Goal: Task Accomplishment & Management: Manage account settings

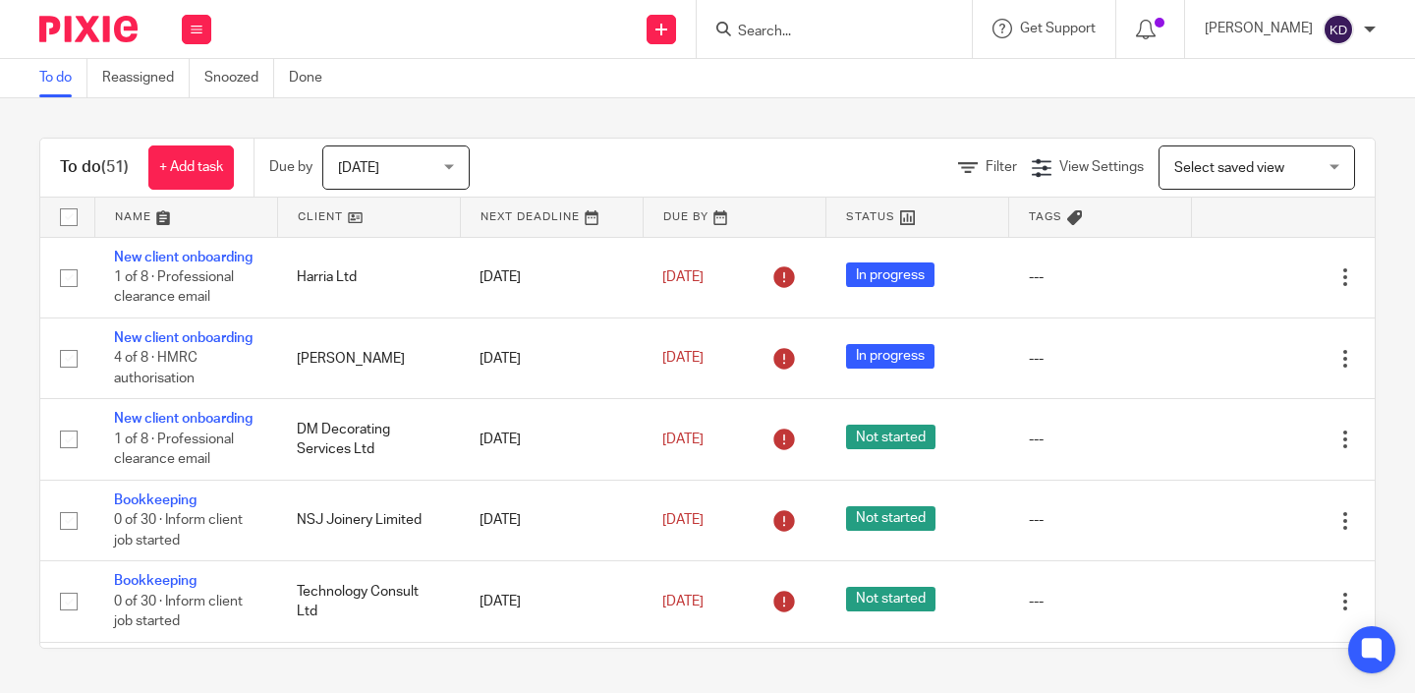
click at [27, 547] on div "To do (51) + Add task Due by Today Today Today Tomorrow This week Next week Thi…" at bounding box center [707, 393] width 1415 height 590
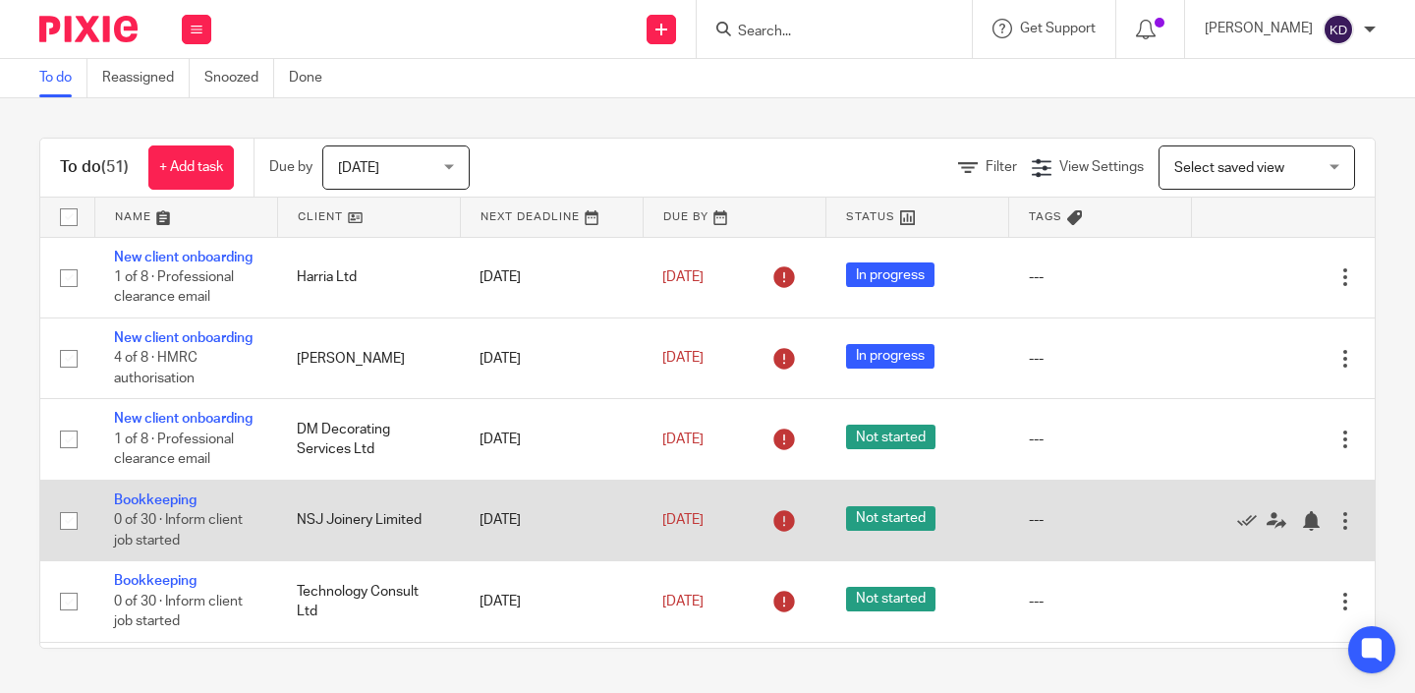
click at [1179, 530] on td "---" at bounding box center [1100, 520] width 183 height 81
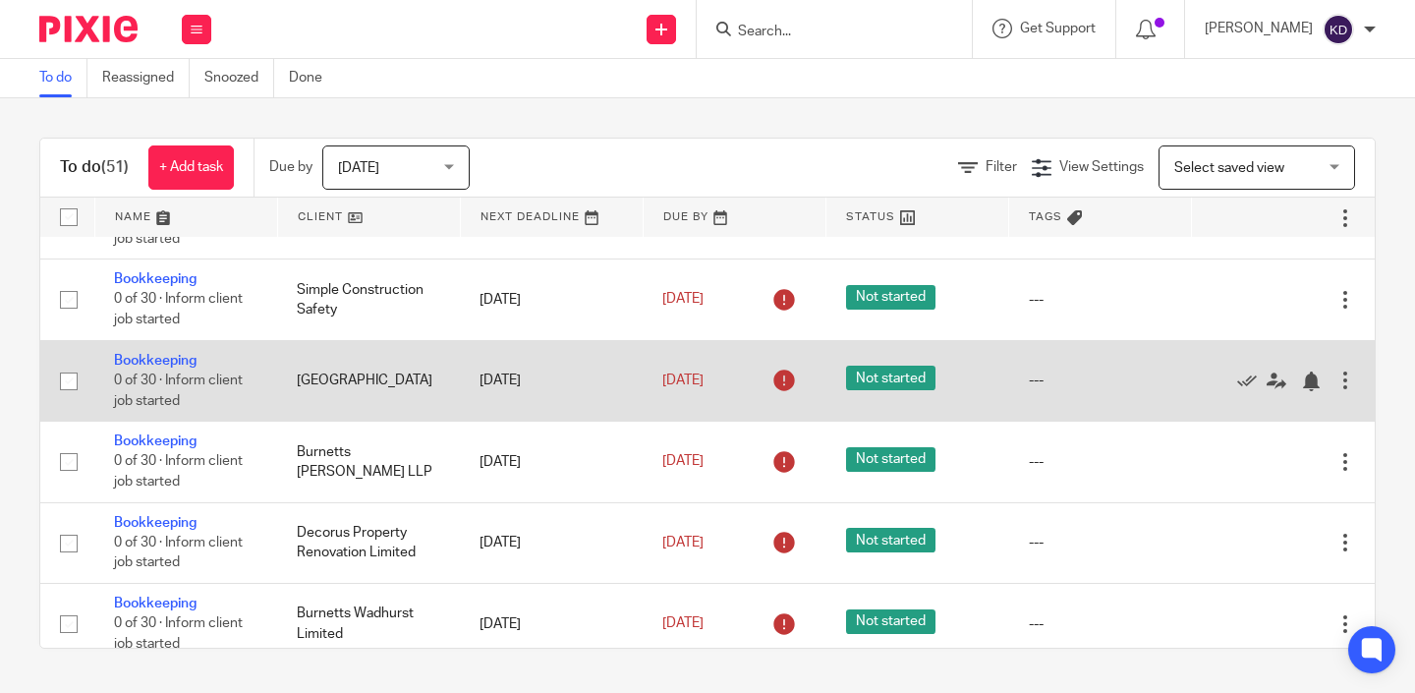
scroll to position [842, 0]
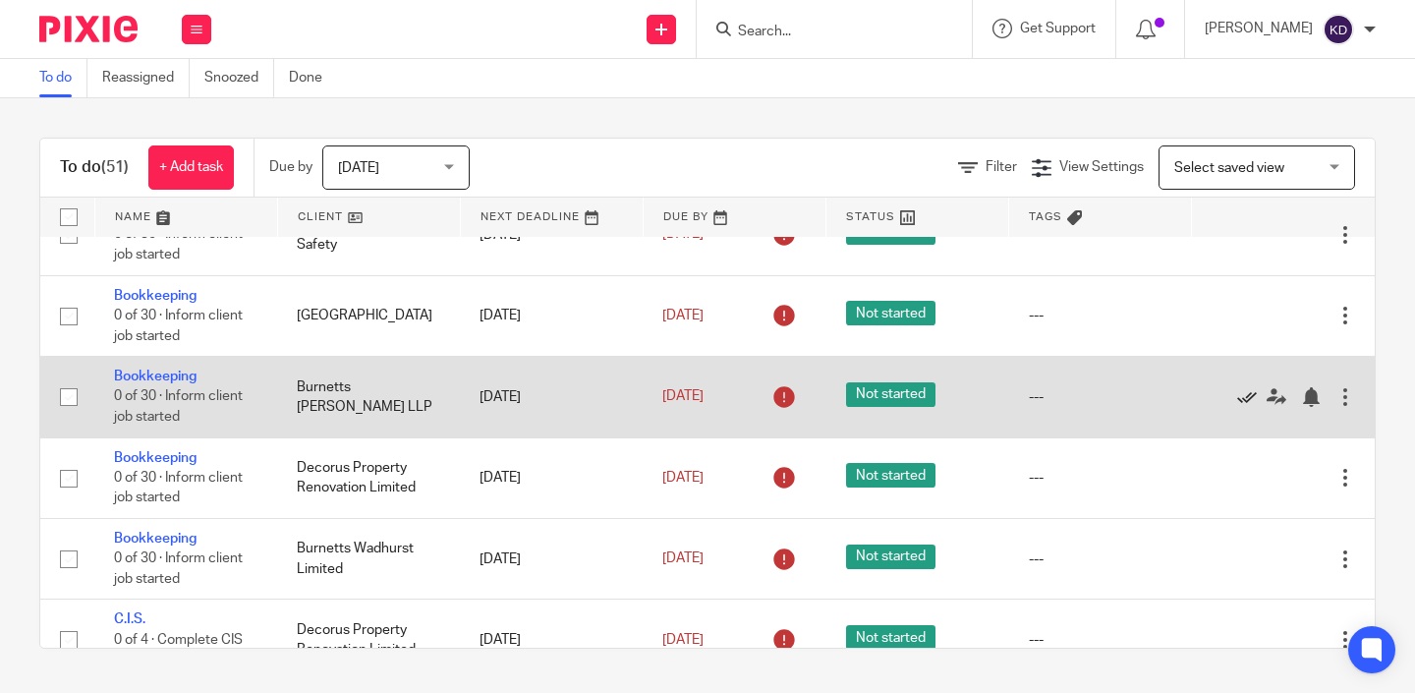
click at [1245, 407] on icon at bounding box center [1247, 397] width 20 height 20
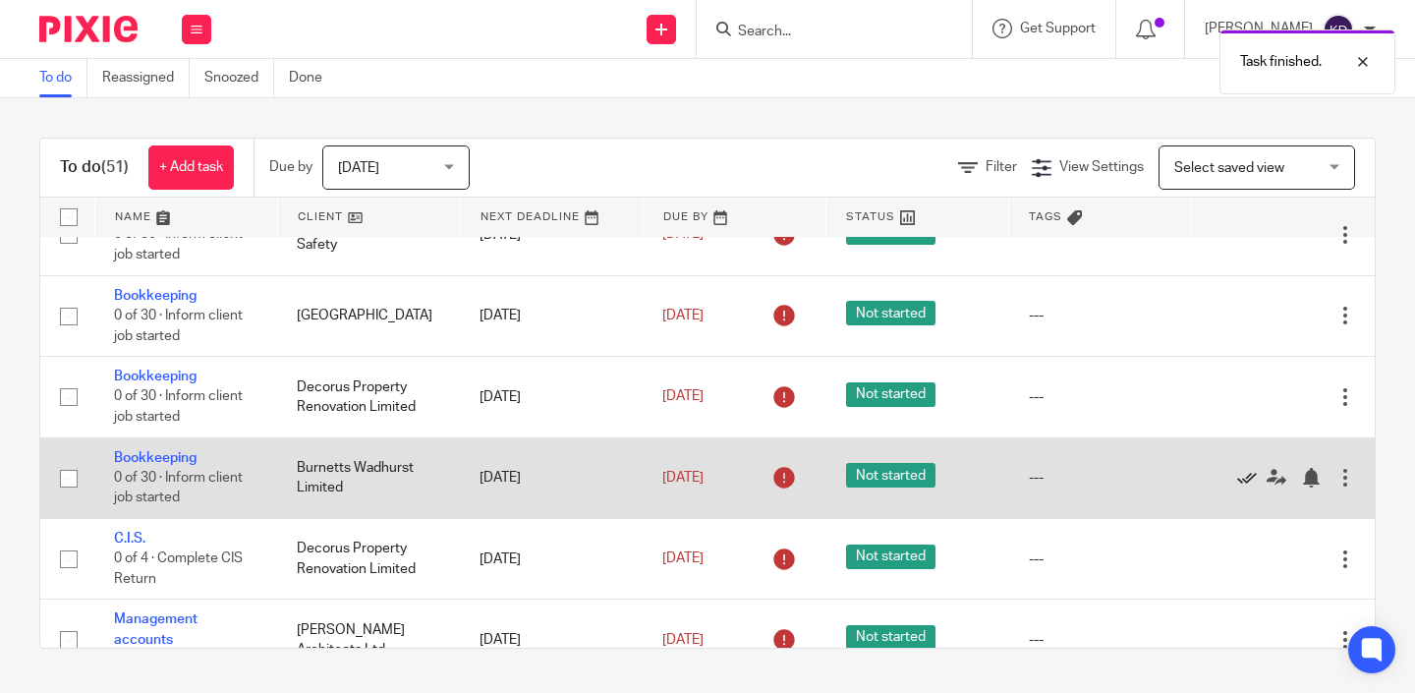
click at [1244, 488] on icon at bounding box center [1247, 478] width 20 height 20
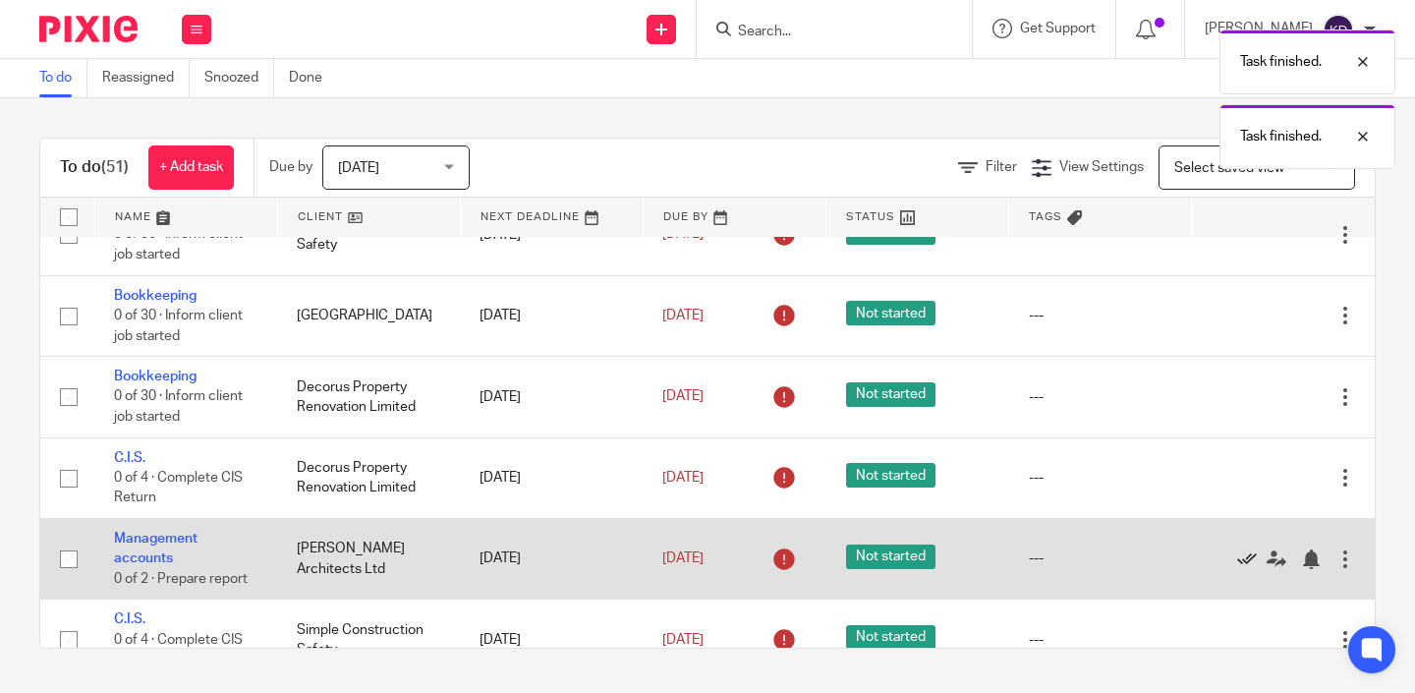
click at [1241, 569] on icon at bounding box center [1247, 559] width 20 height 20
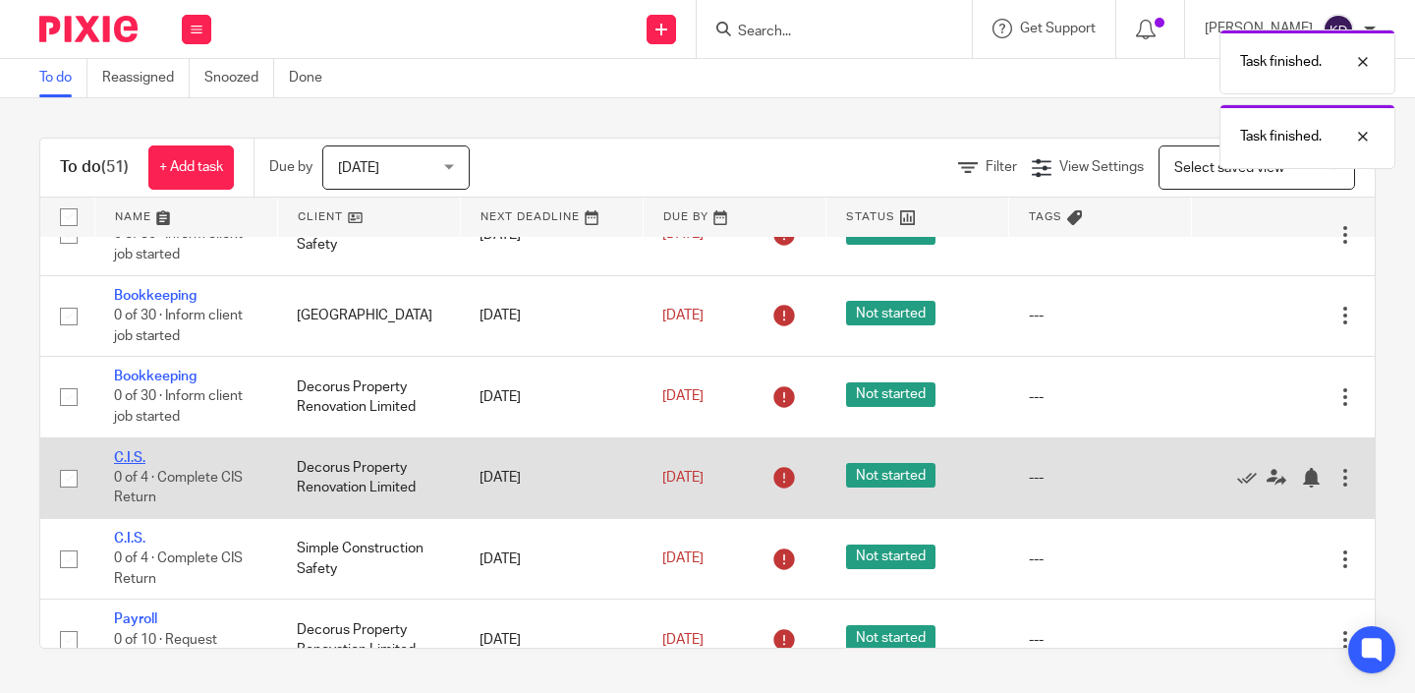
click at [138, 465] on link "C.I.S." at bounding box center [129, 458] width 31 height 14
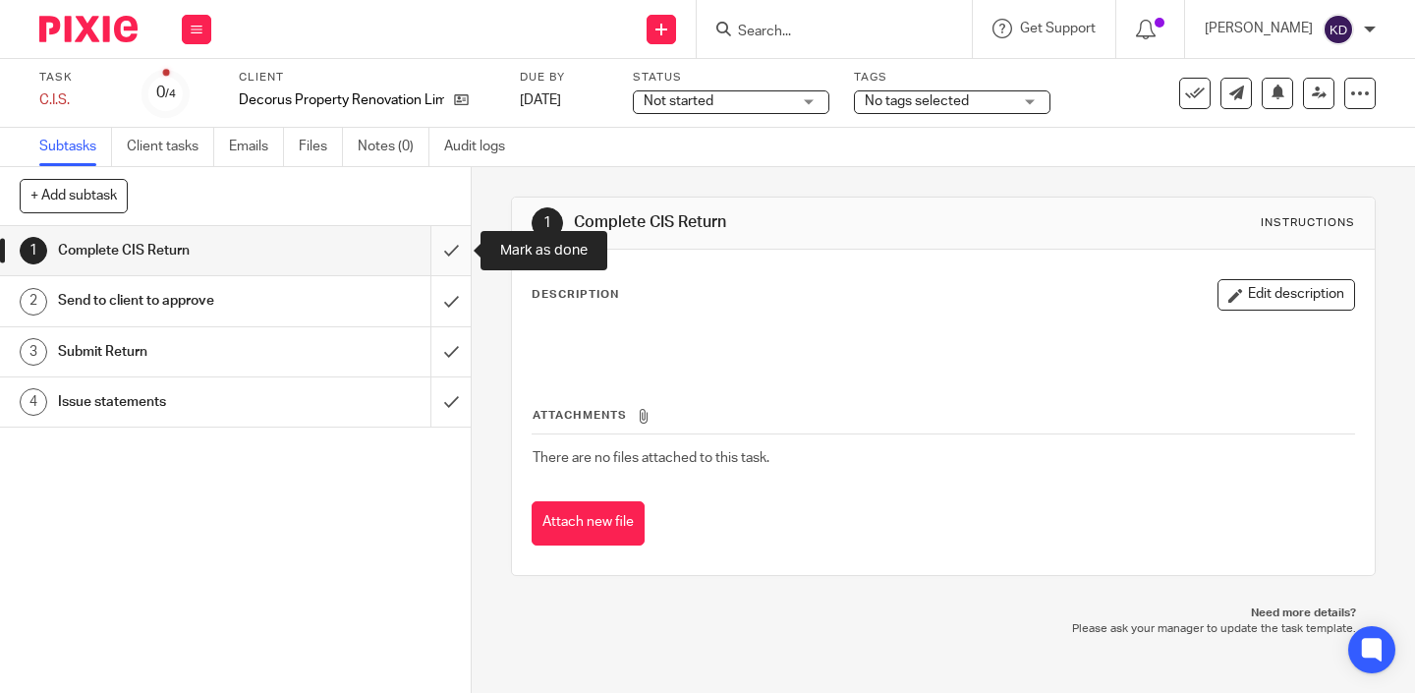
click at [452, 259] on input "submit" at bounding box center [235, 250] width 471 height 49
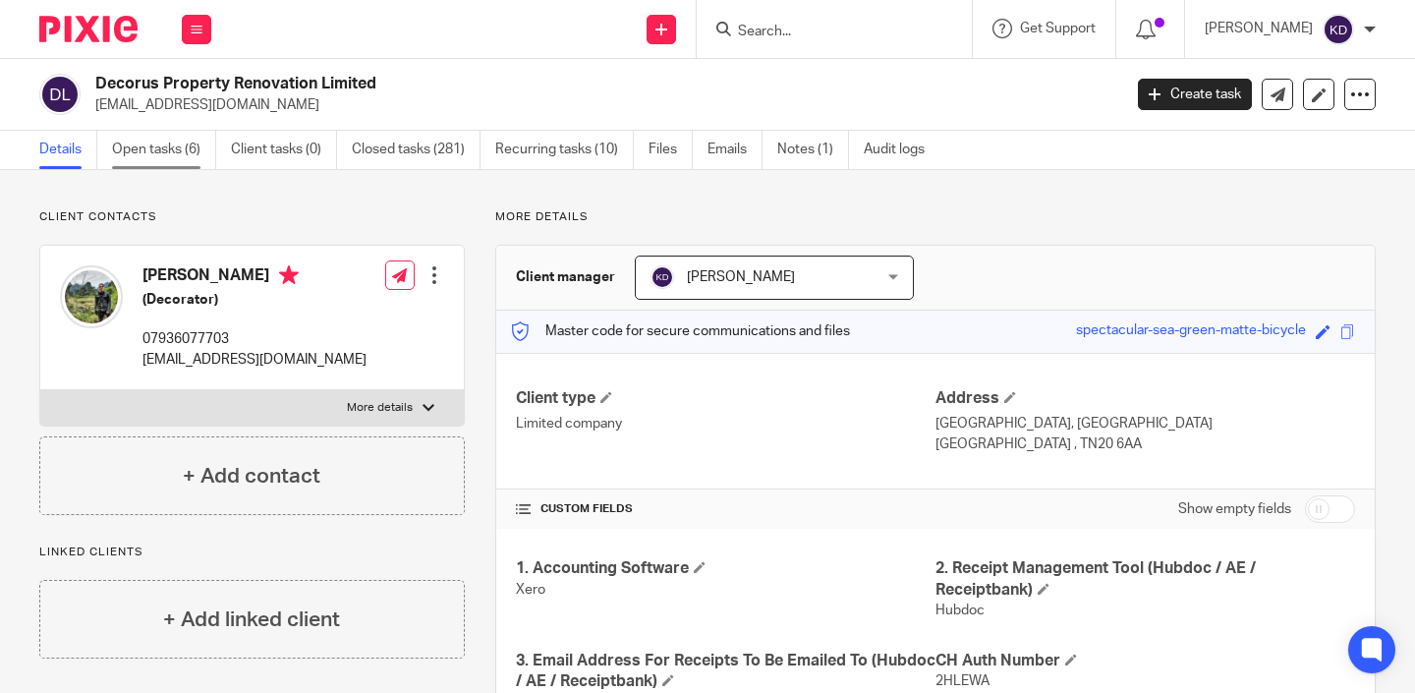
click at [194, 160] on link "Open tasks (6)" at bounding box center [164, 150] width 104 height 38
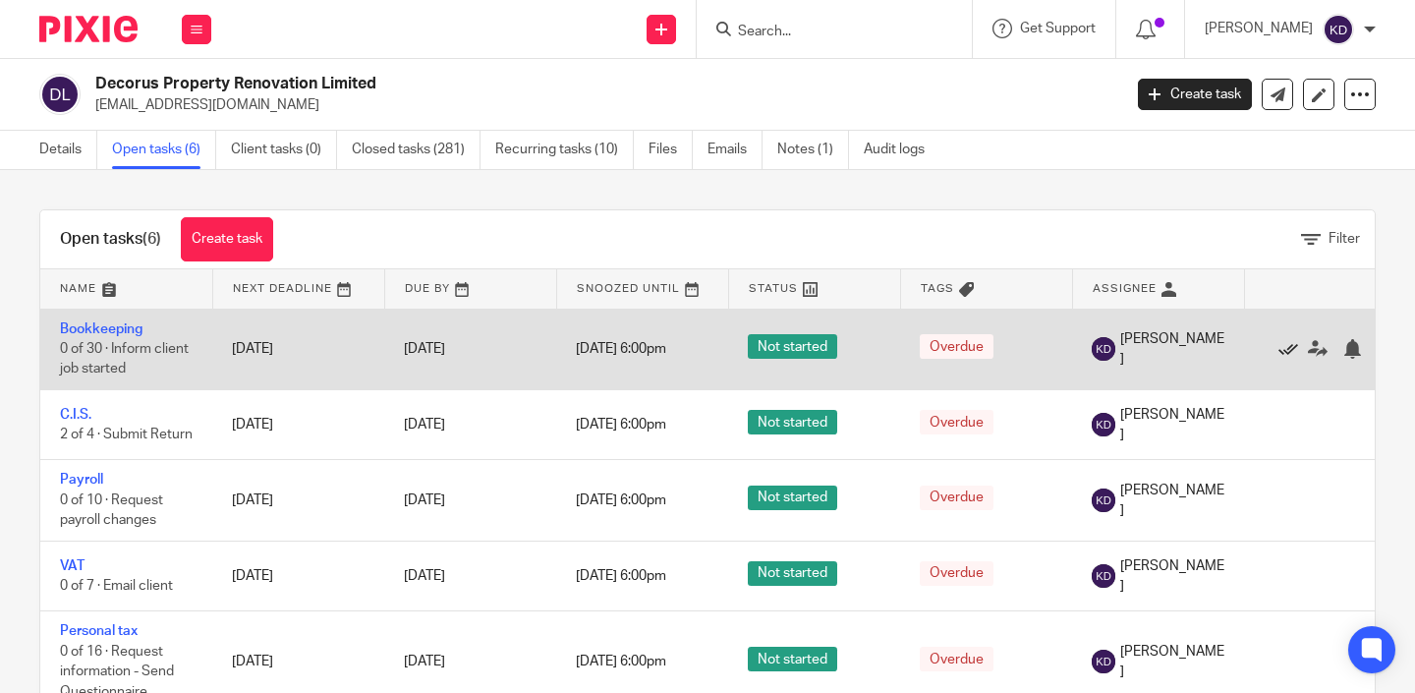
click at [1288, 352] on icon at bounding box center [1289, 349] width 20 height 20
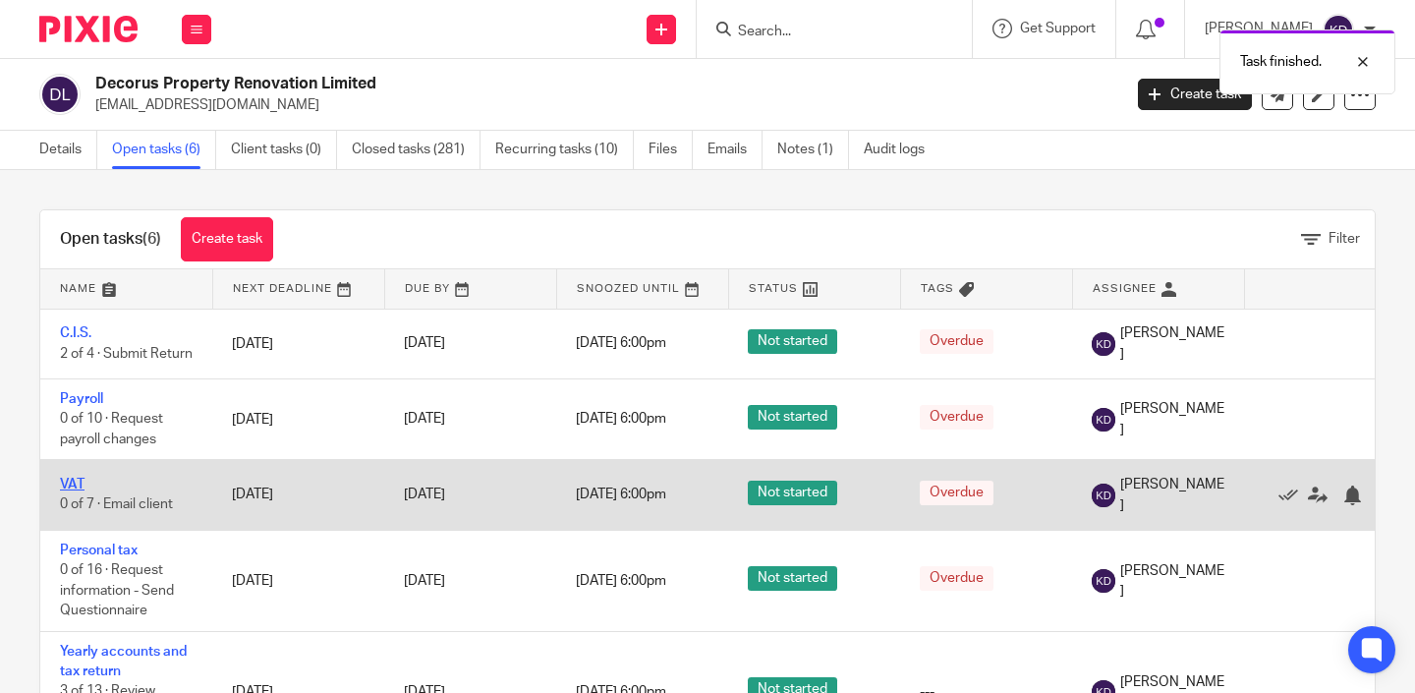
click at [78, 487] on link "VAT" at bounding box center [72, 485] width 25 height 14
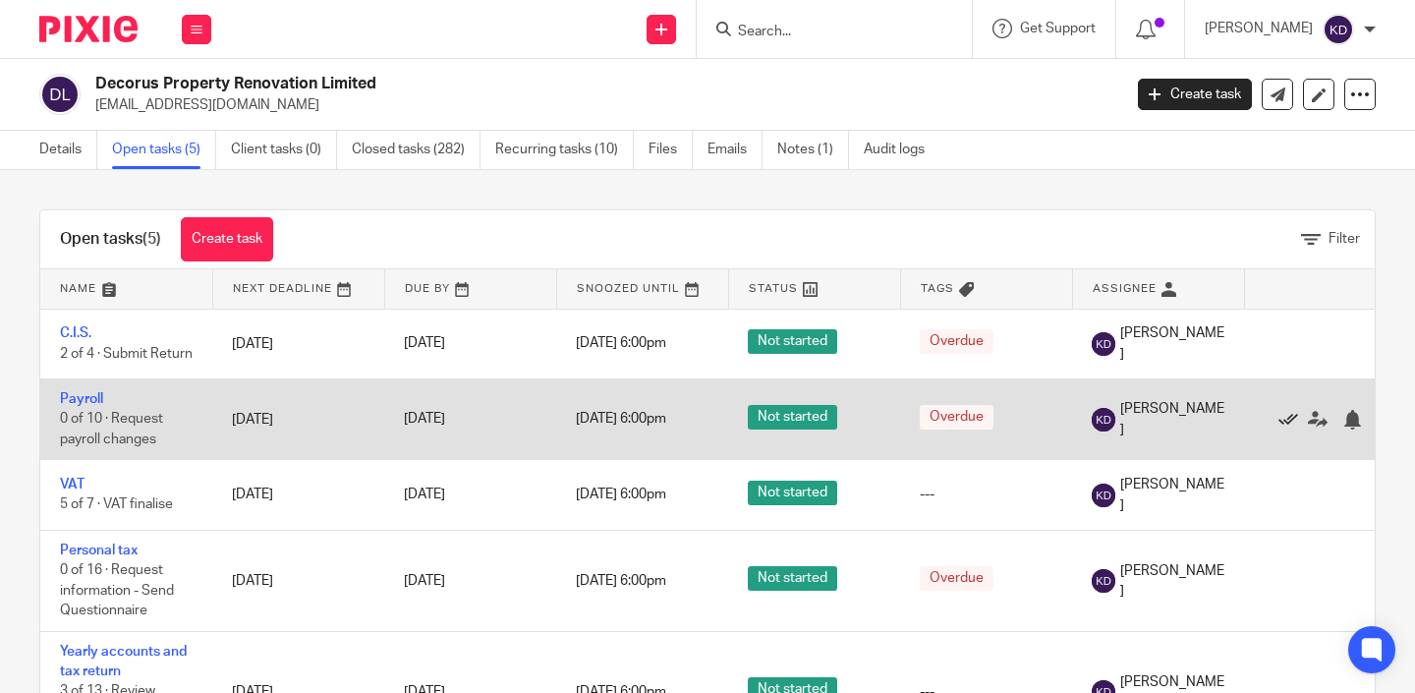
click at [1294, 420] on icon at bounding box center [1289, 420] width 20 height 20
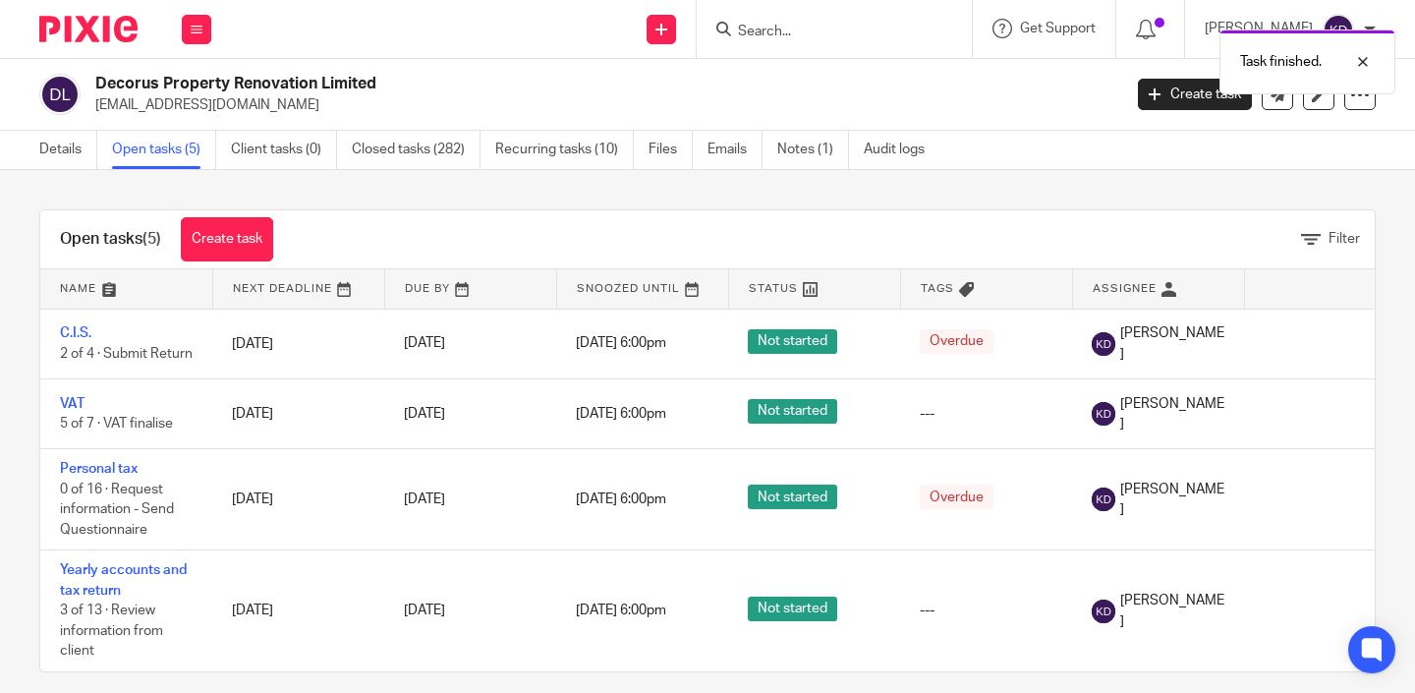
click at [114, 39] on img at bounding box center [88, 29] width 98 height 27
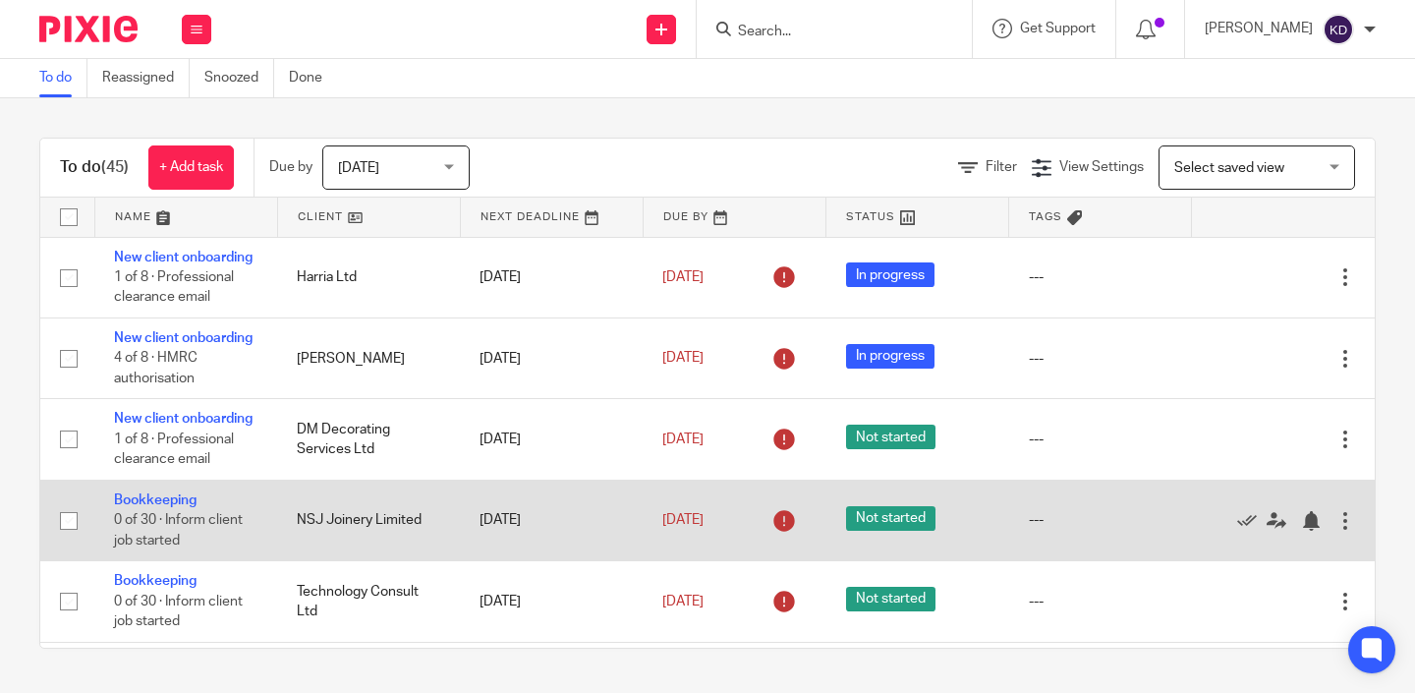
click at [514, 513] on td "[DATE]" at bounding box center [551, 520] width 183 height 81
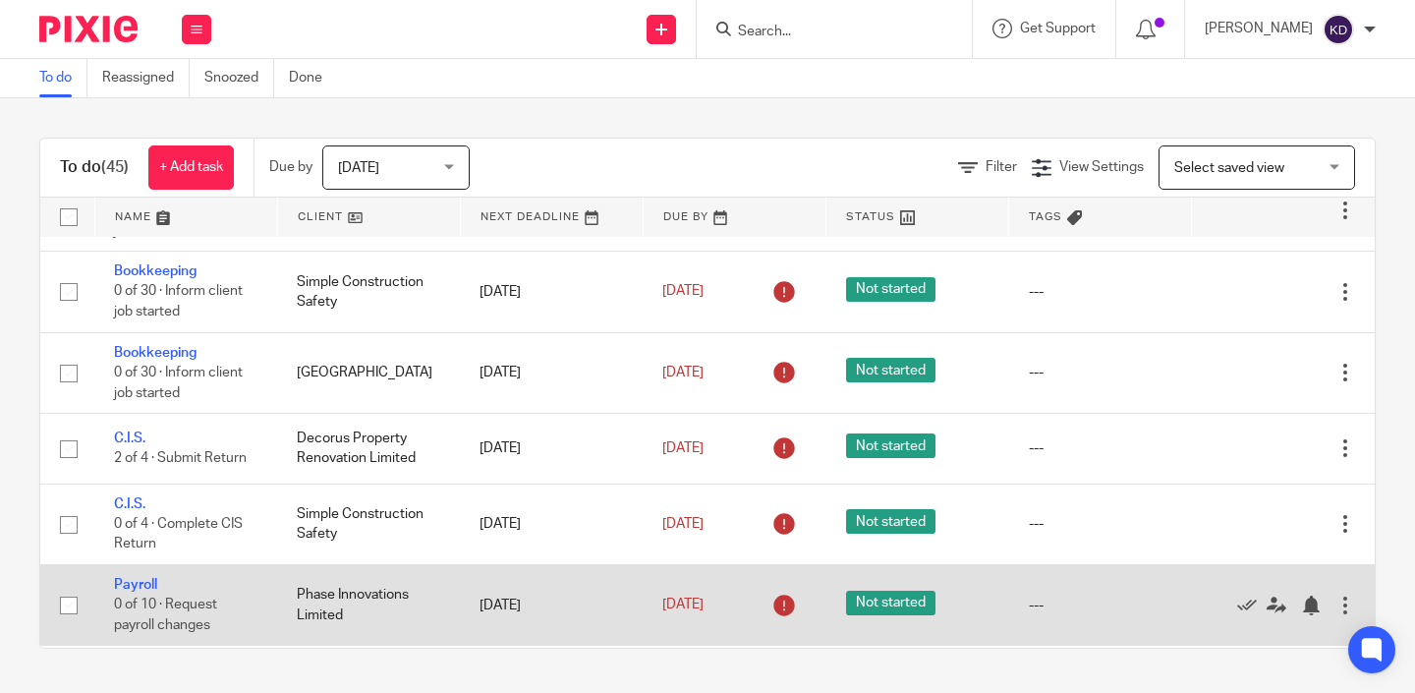
scroll to position [763, 0]
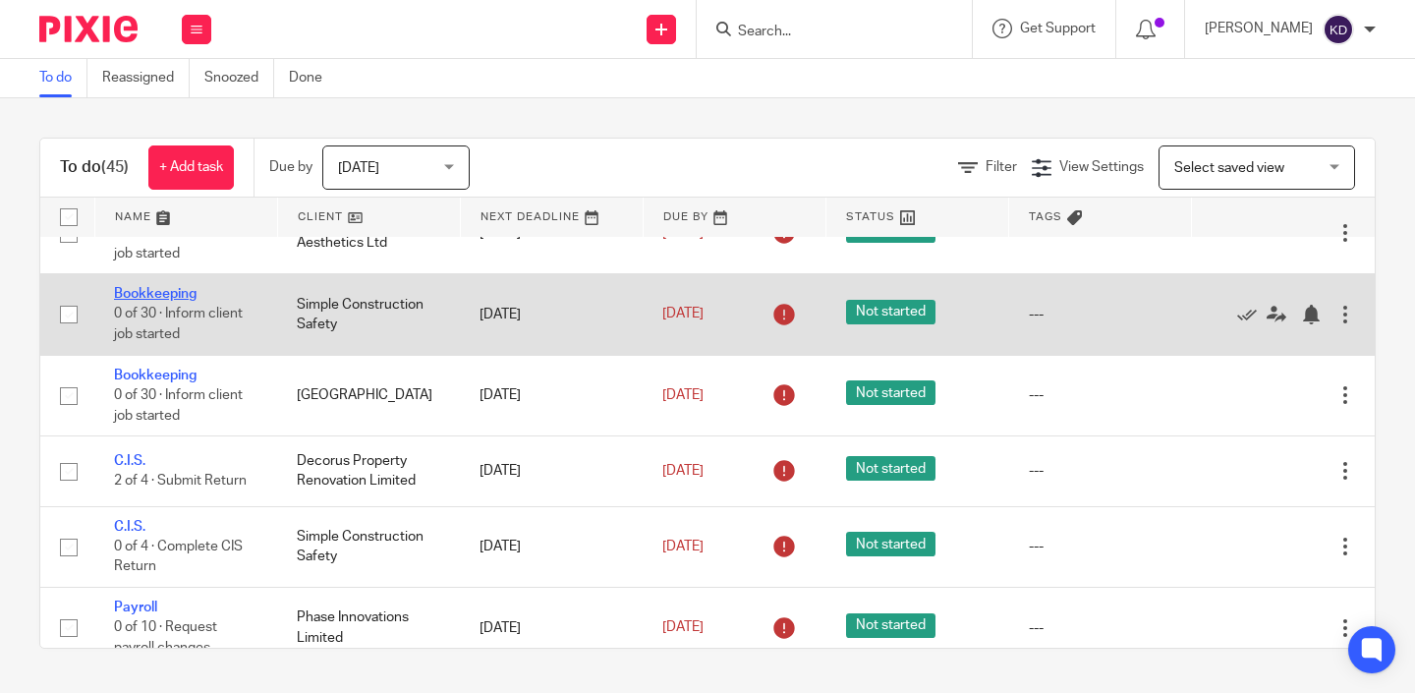
click at [189, 301] on link "Bookkeeping" at bounding box center [155, 294] width 83 height 14
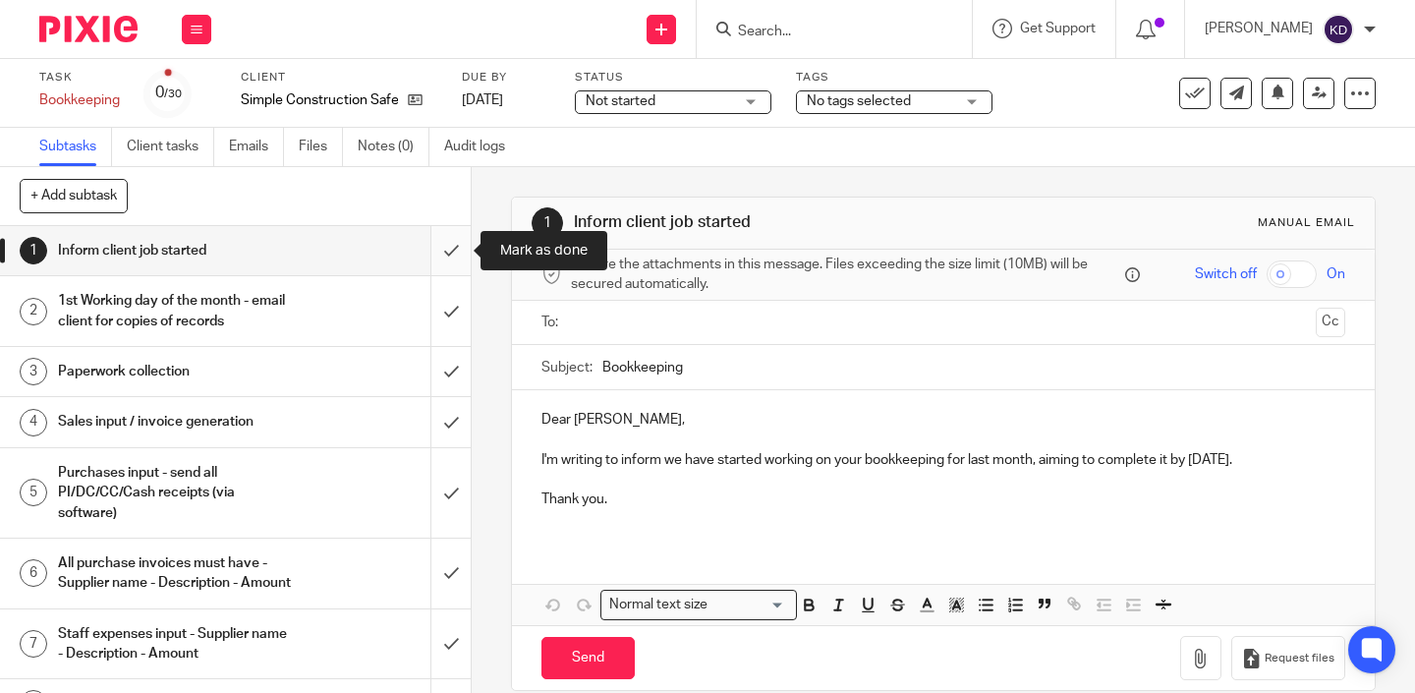
click at [456, 258] on input "submit" at bounding box center [235, 250] width 471 height 49
click at [458, 309] on input "submit" at bounding box center [235, 311] width 471 height 70
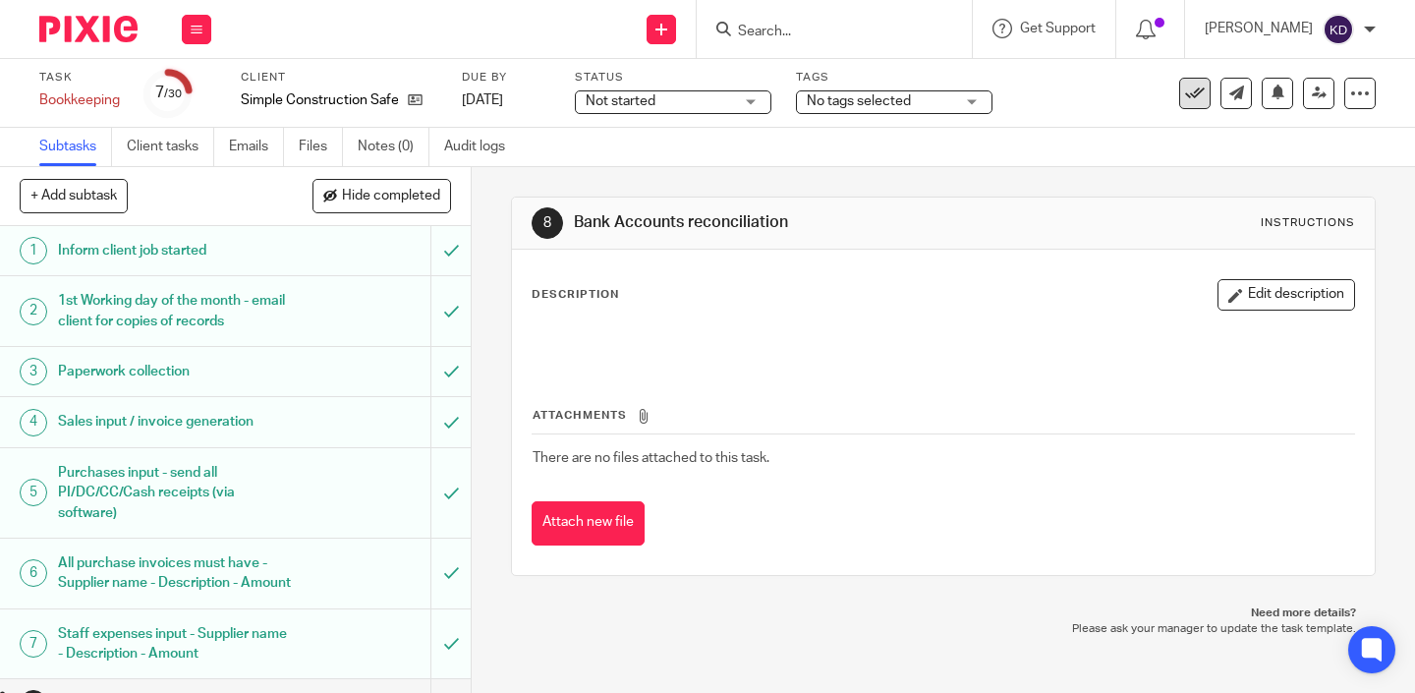
click at [1207, 93] on button at bounding box center [1194, 93] width 31 height 31
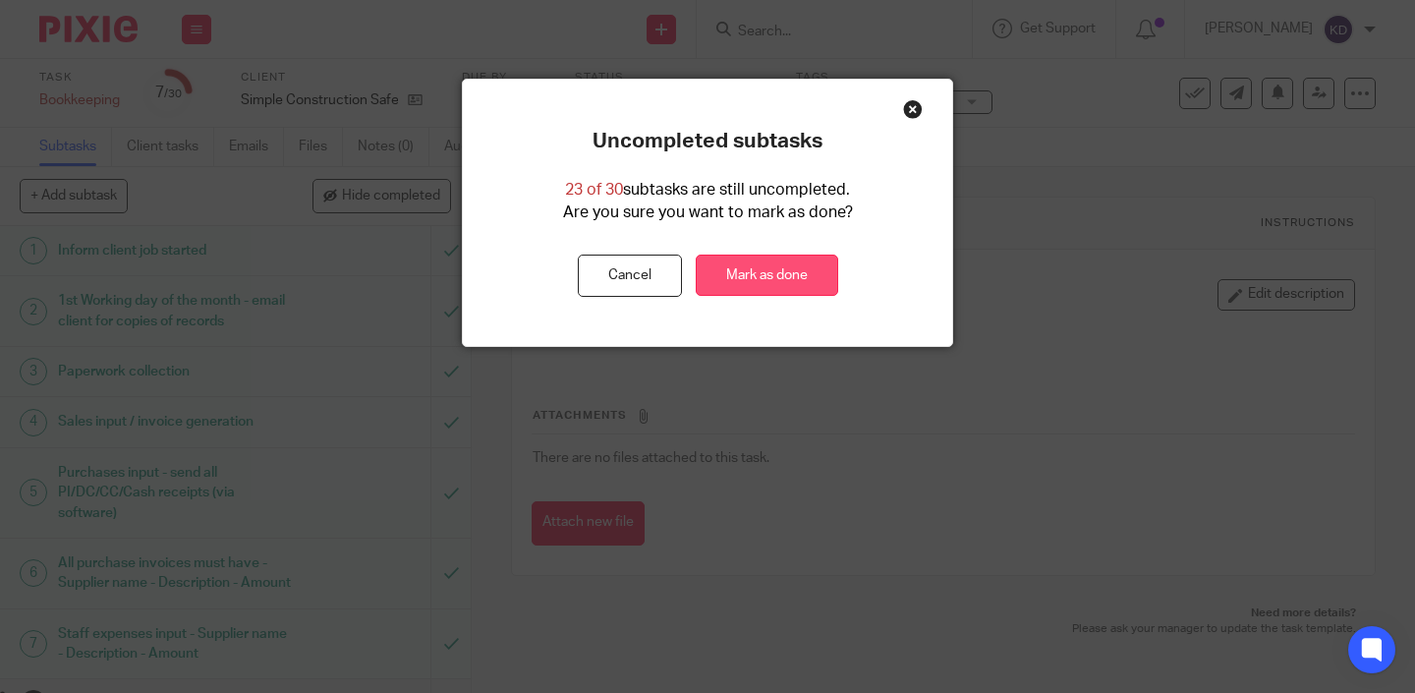
click at [819, 279] on link "Mark as done" at bounding box center [767, 276] width 143 height 42
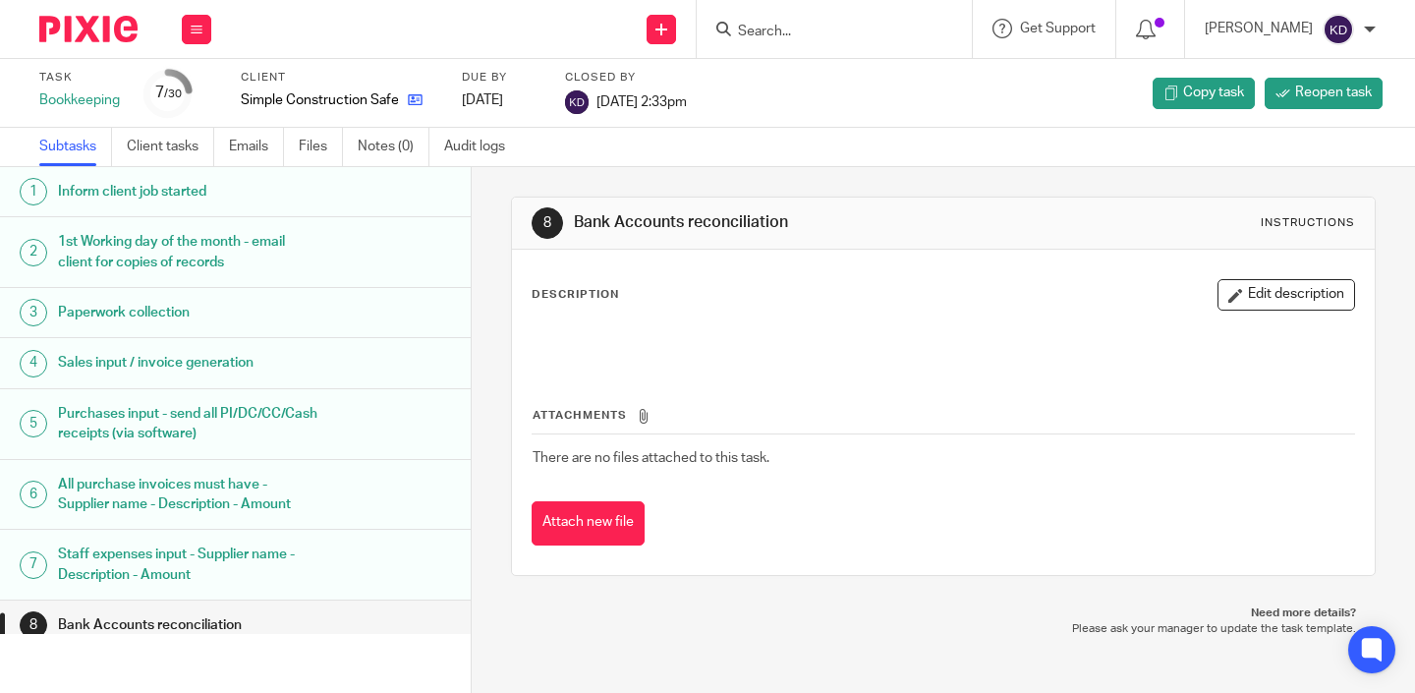
click at [406, 102] on link at bounding box center [410, 100] width 25 height 20
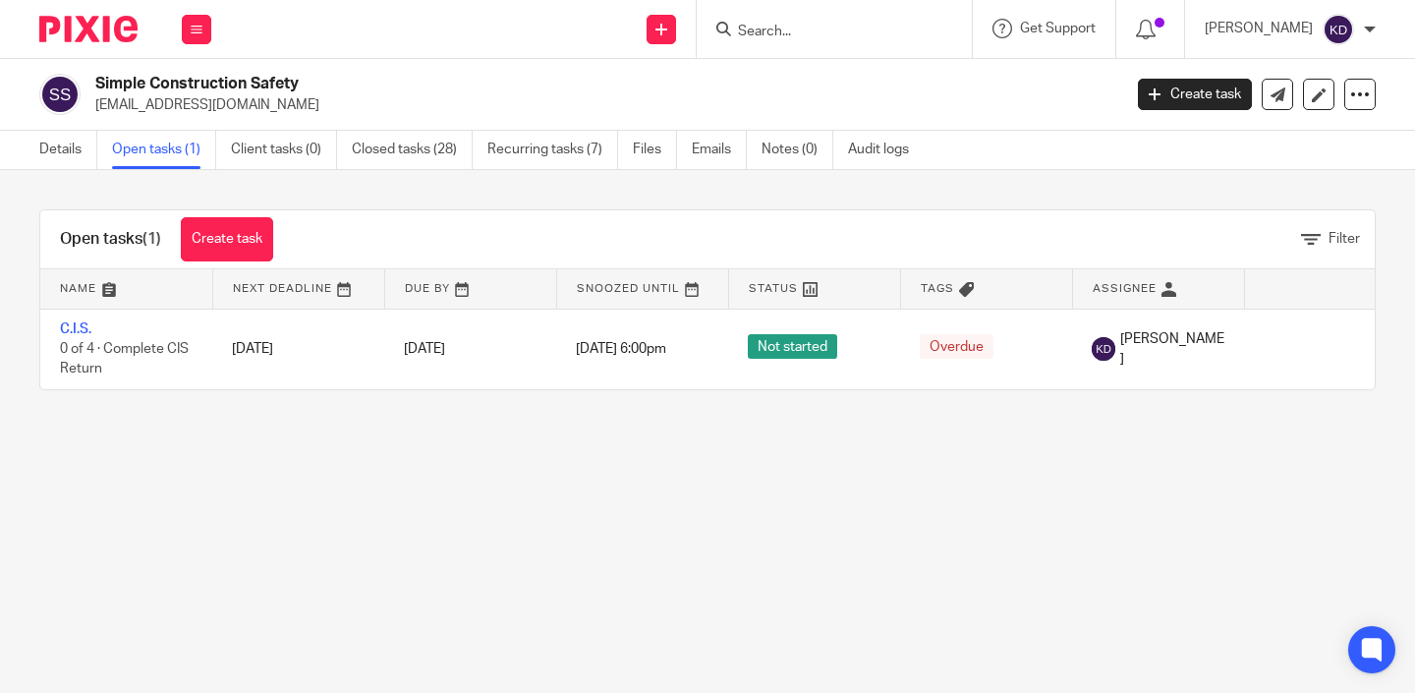
click at [76, 35] on img at bounding box center [88, 29] width 98 height 27
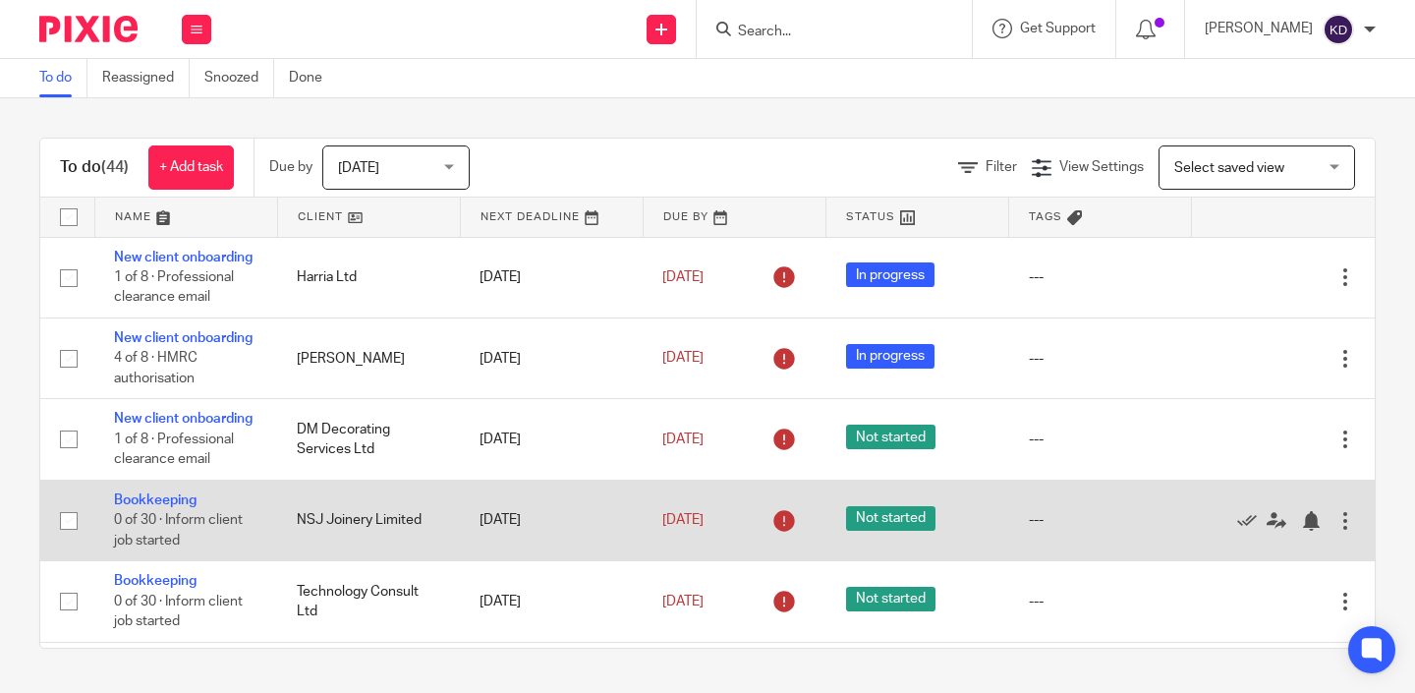
click at [657, 489] on td "4 Aug 2025" at bounding box center [734, 520] width 183 height 81
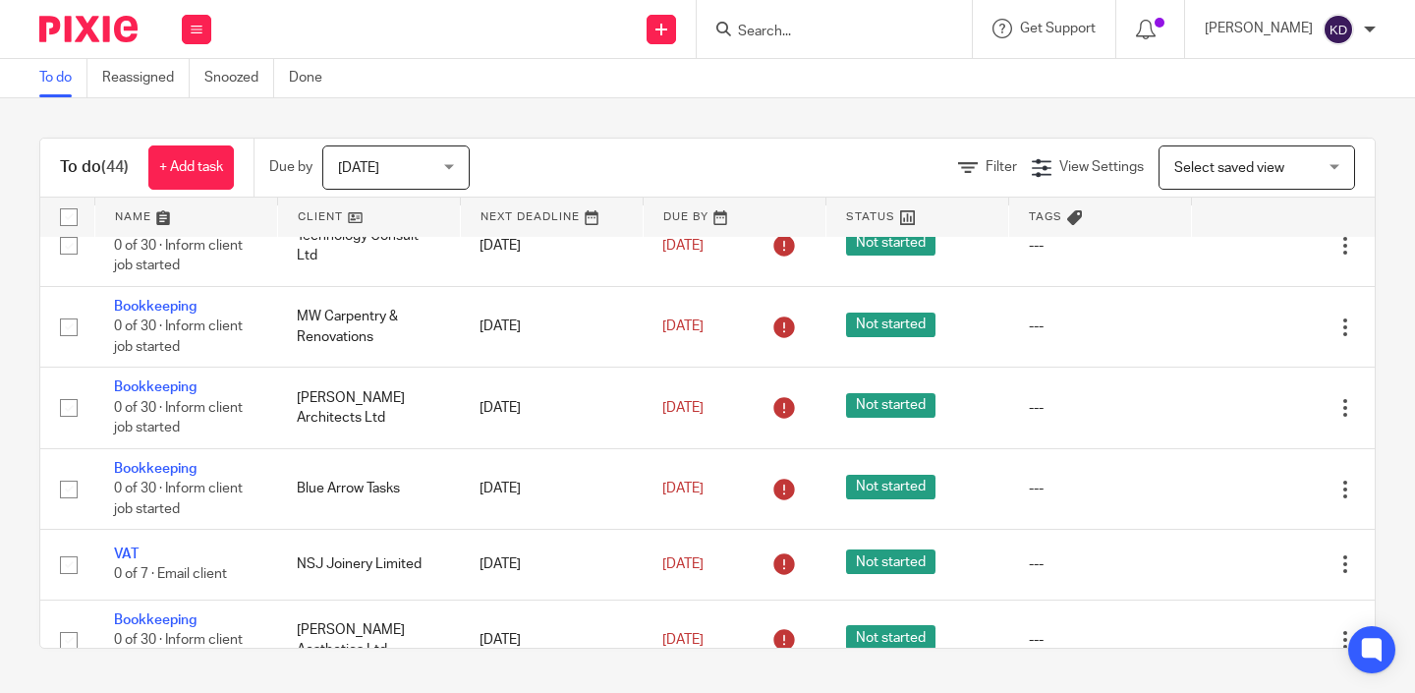
scroll to position [363, 0]
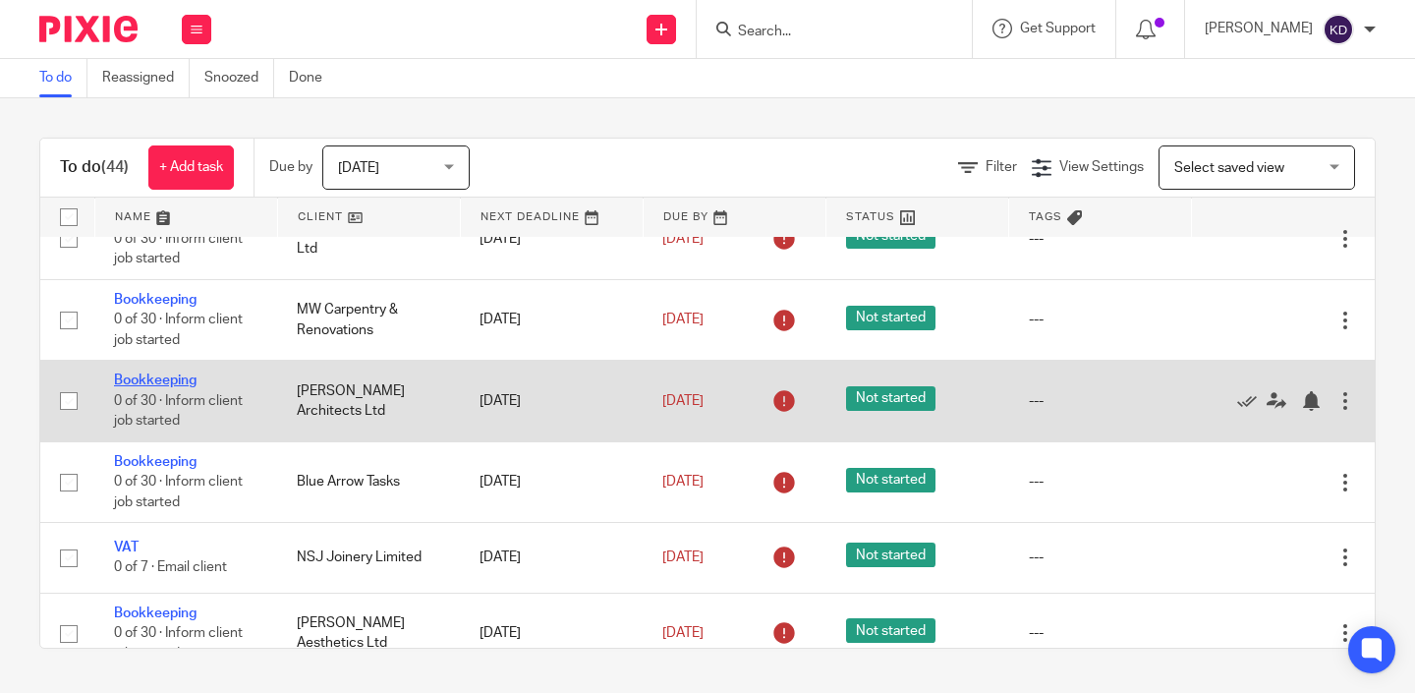
click at [133, 387] on link "Bookkeeping" at bounding box center [155, 380] width 83 height 14
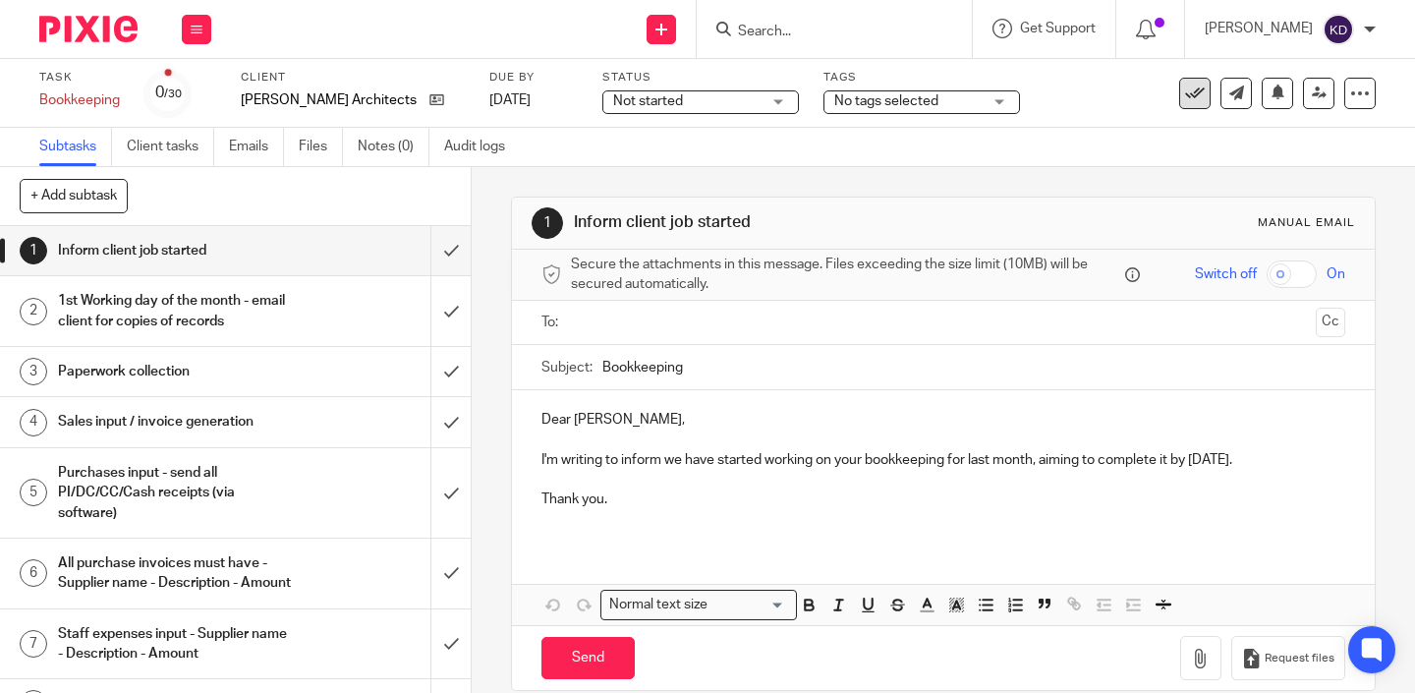
click at [1198, 92] on icon at bounding box center [1195, 94] width 20 height 20
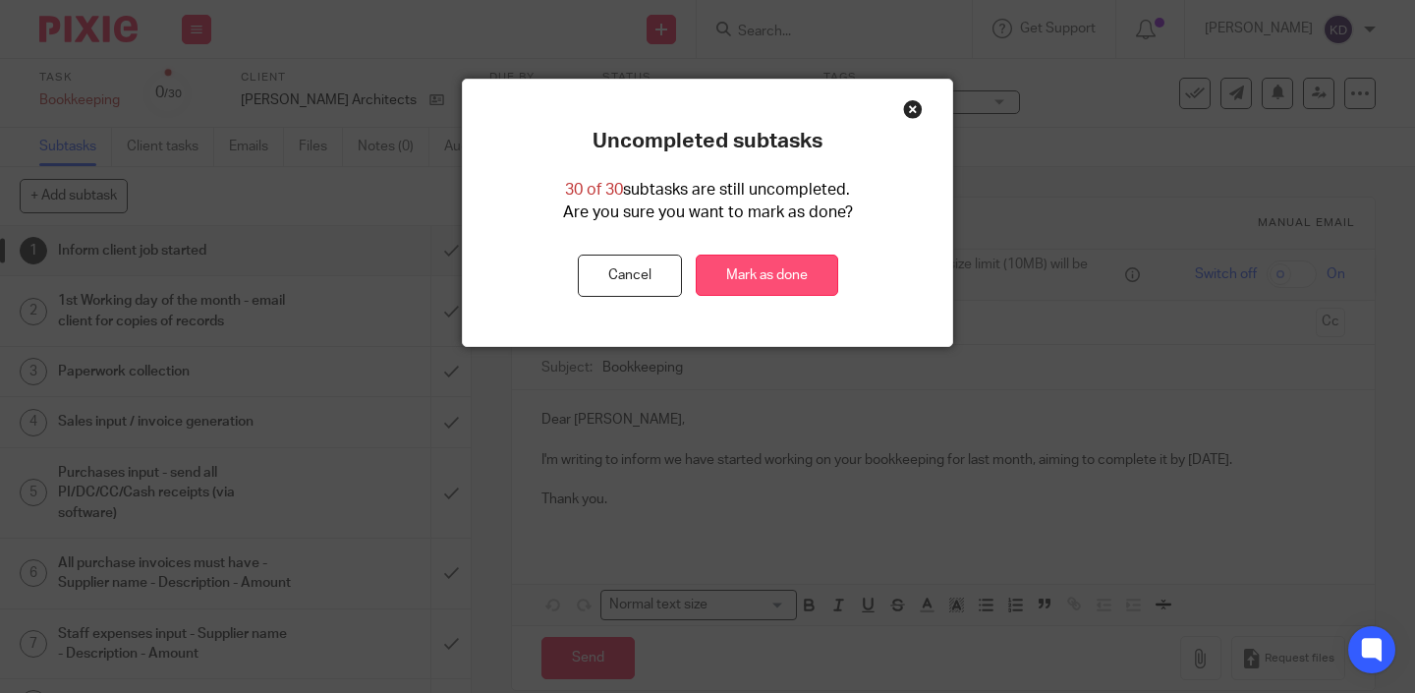
click at [790, 273] on link "Mark as done" at bounding box center [767, 276] width 143 height 42
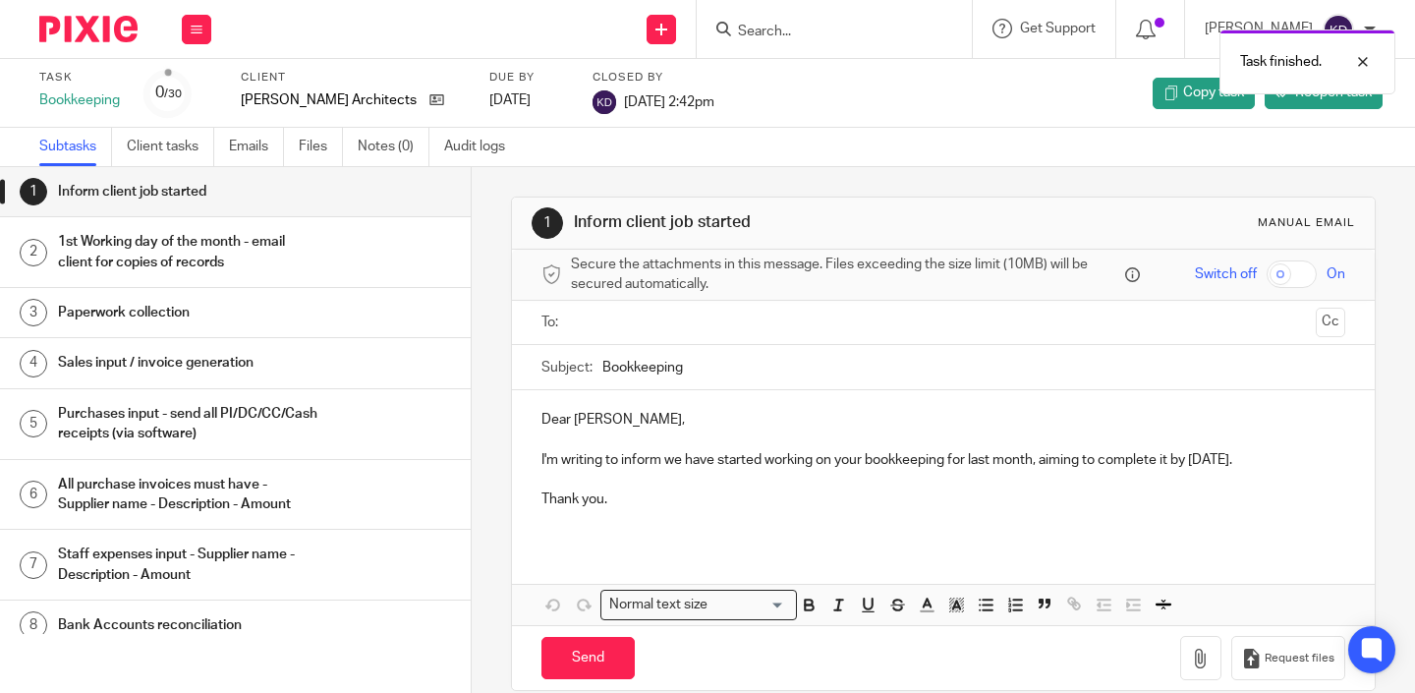
click at [119, 19] on img at bounding box center [88, 29] width 98 height 27
